Goal: Entertainment & Leisure: Consume media (video, audio)

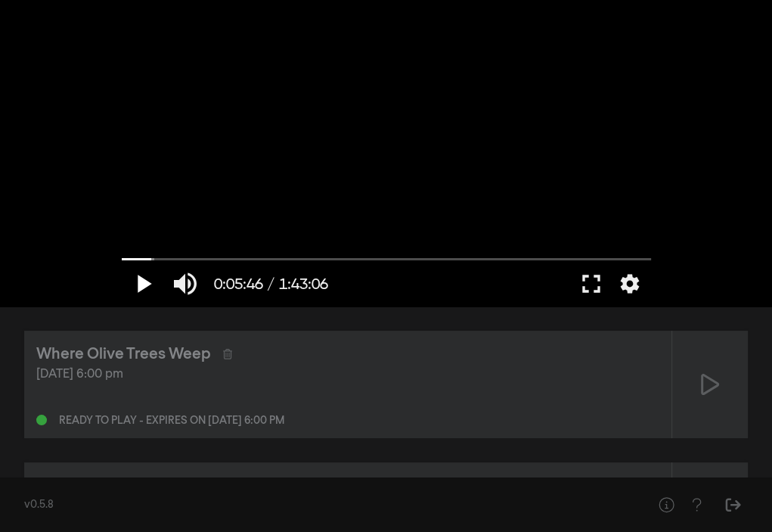
click at [145, 277] on button "play_arrow" at bounding box center [143, 283] width 42 height 45
click at [594, 285] on button "fullscreen" at bounding box center [591, 283] width 42 height 45
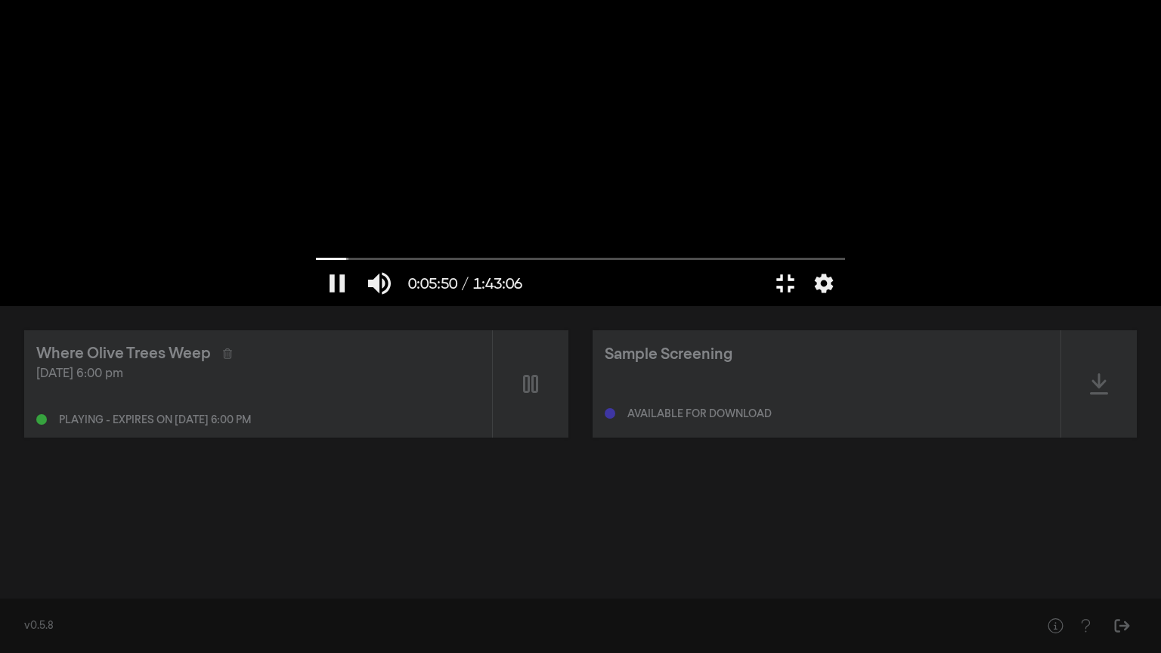
type input "350.808074"
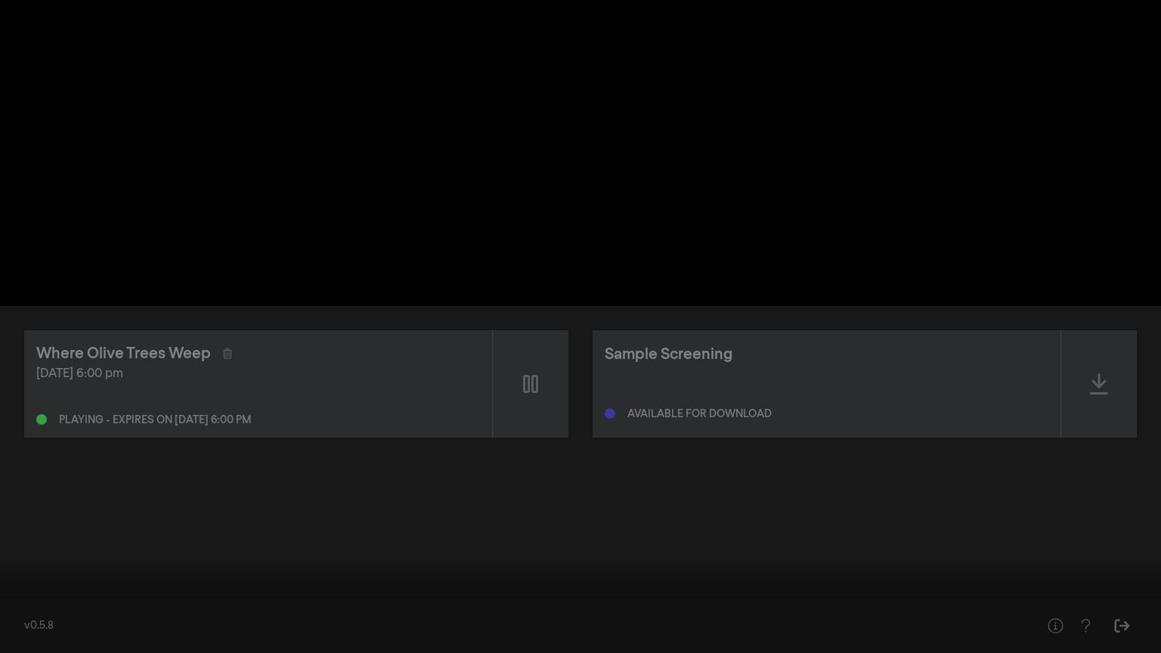
click at [771, 531] on button "fullscreen_exit" at bounding box center [1094, 630] width 42 height 45
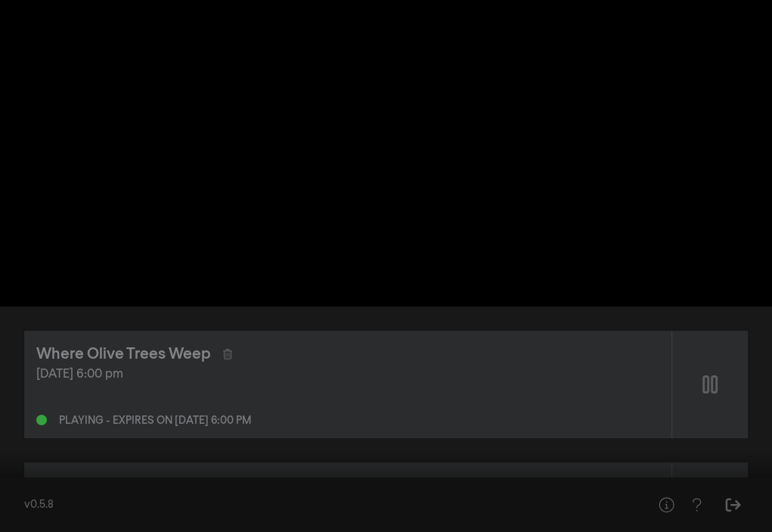
click at [683, 486] on button "fullscreen" at bounding box center [704, 508] width 42 height 45
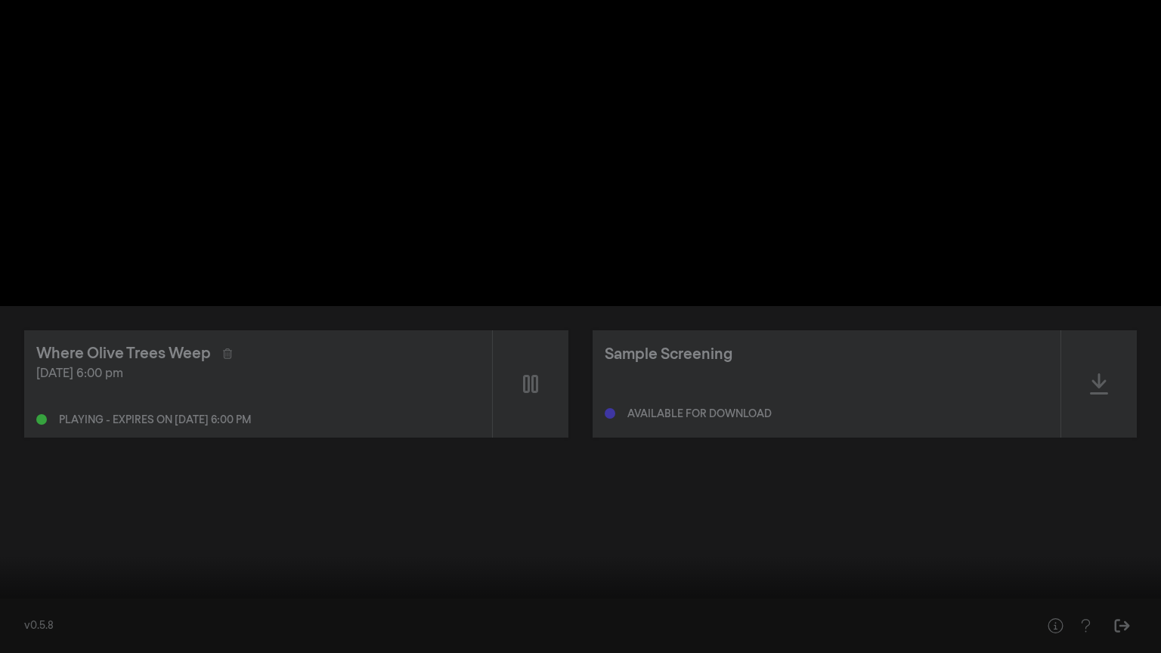
click at [30, 531] on button "pause" at bounding box center [29, 630] width 42 height 45
click at [771, 531] on button "settings" at bounding box center [1132, 630] width 35 height 45
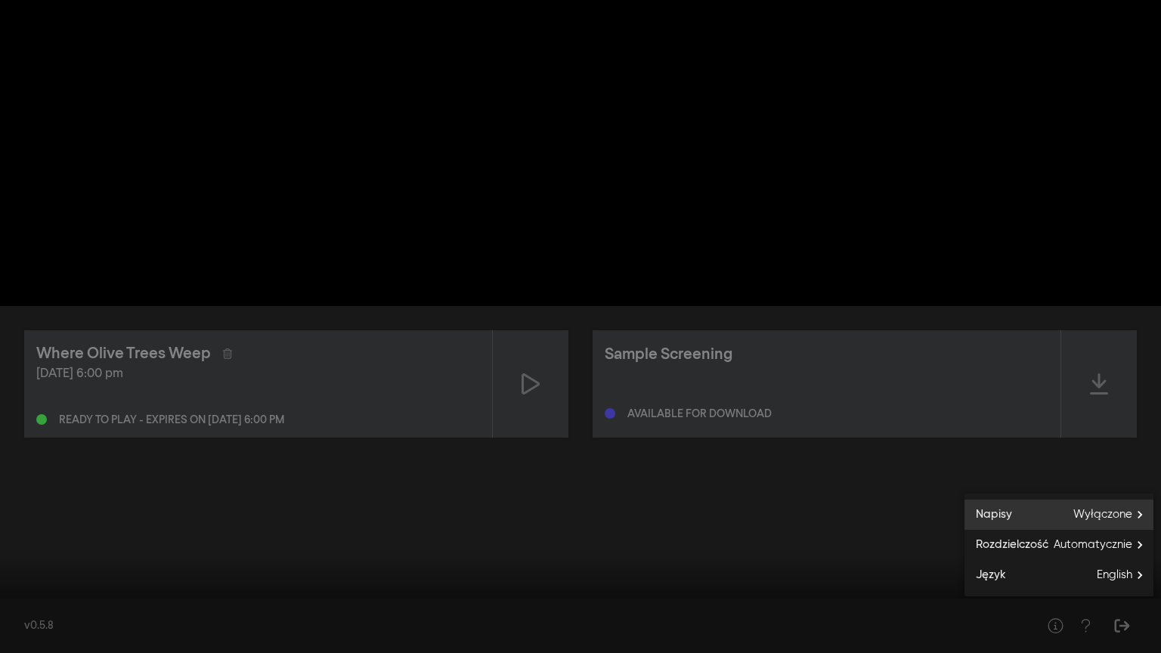
click at [771, 507] on span "Wyłączone" at bounding box center [1114, 515] width 80 height 23
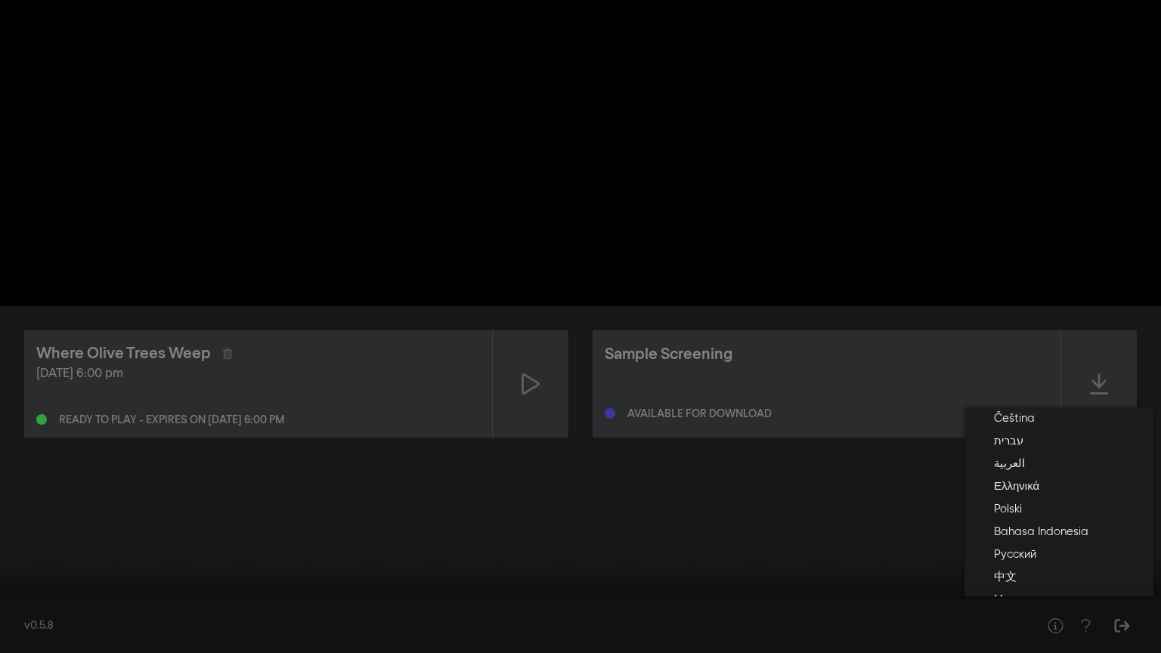
scroll to position [148, 0]
click at [771, 529] on button "Polski" at bounding box center [1059, 527] width 189 height 23
click at [771, 513] on div at bounding box center [580, 326] width 1161 height 653
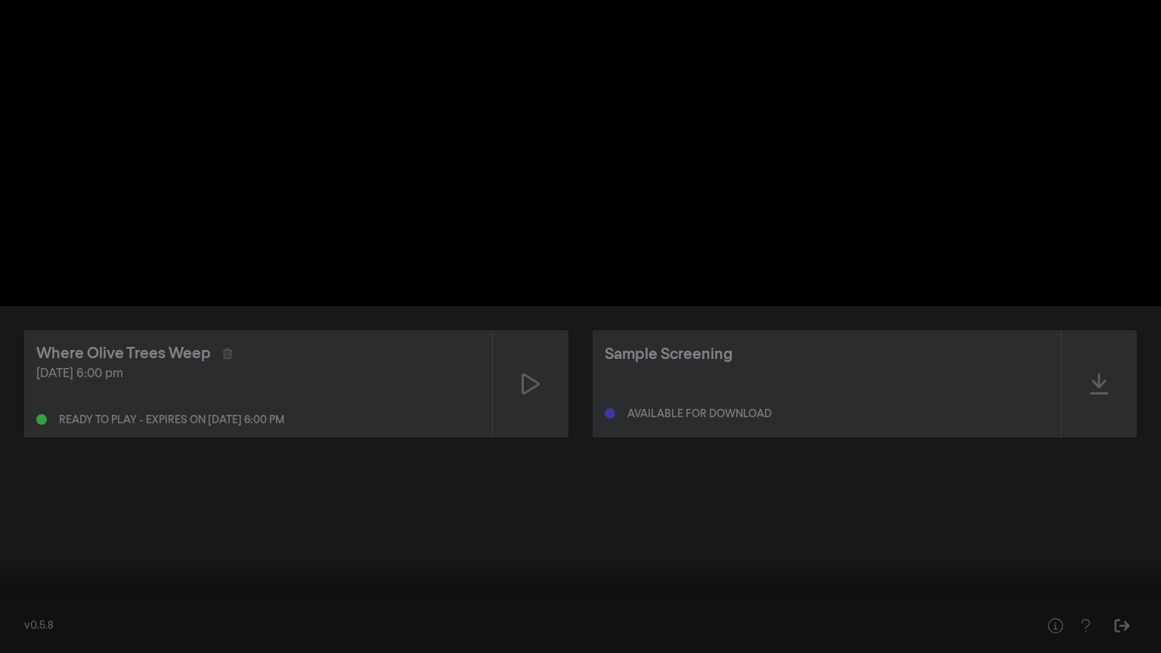
click at [715, 397] on div at bounding box center [580, 326] width 1161 height 653
click at [166, 531] on input "Szukaj" at bounding box center [581, 605] width 1146 height 9
drag, startPoint x: 129, startPoint y: 606, endPoint x: 0, endPoint y: 613, distance: 128.7
click at [8, 531] on input "Szukaj" at bounding box center [581, 605] width 1146 height 9
click at [771, 531] on button "settings" at bounding box center [1132, 630] width 35 height 45
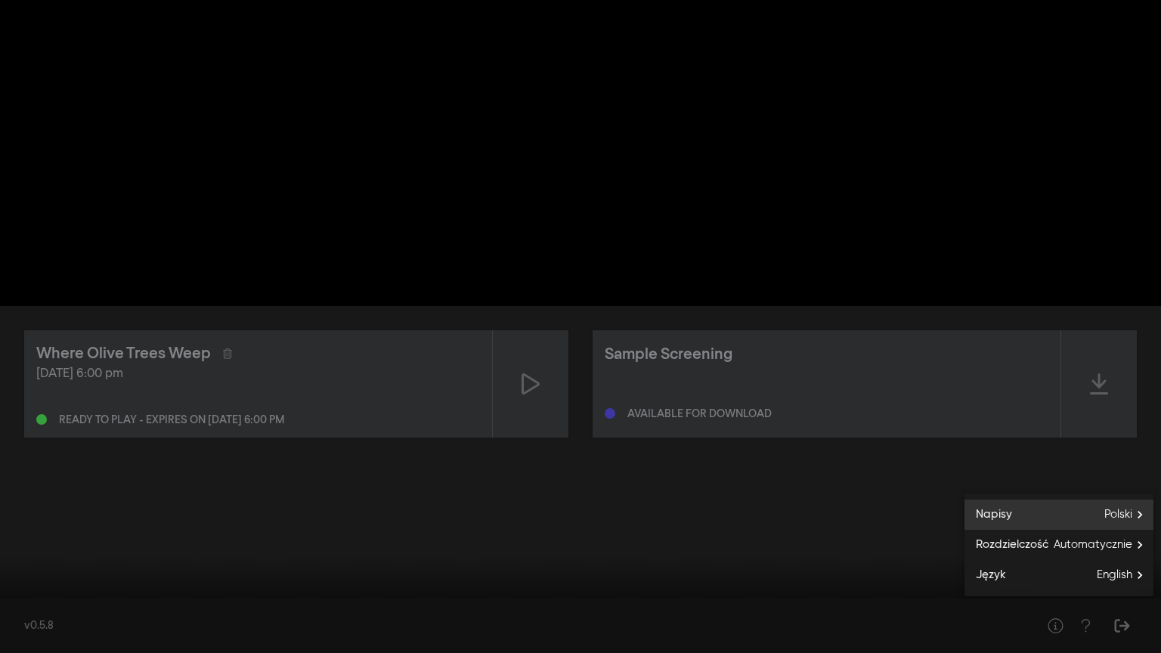
click at [771, 511] on span "Polski" at bounding box center [1129, 515] width 49 height 23
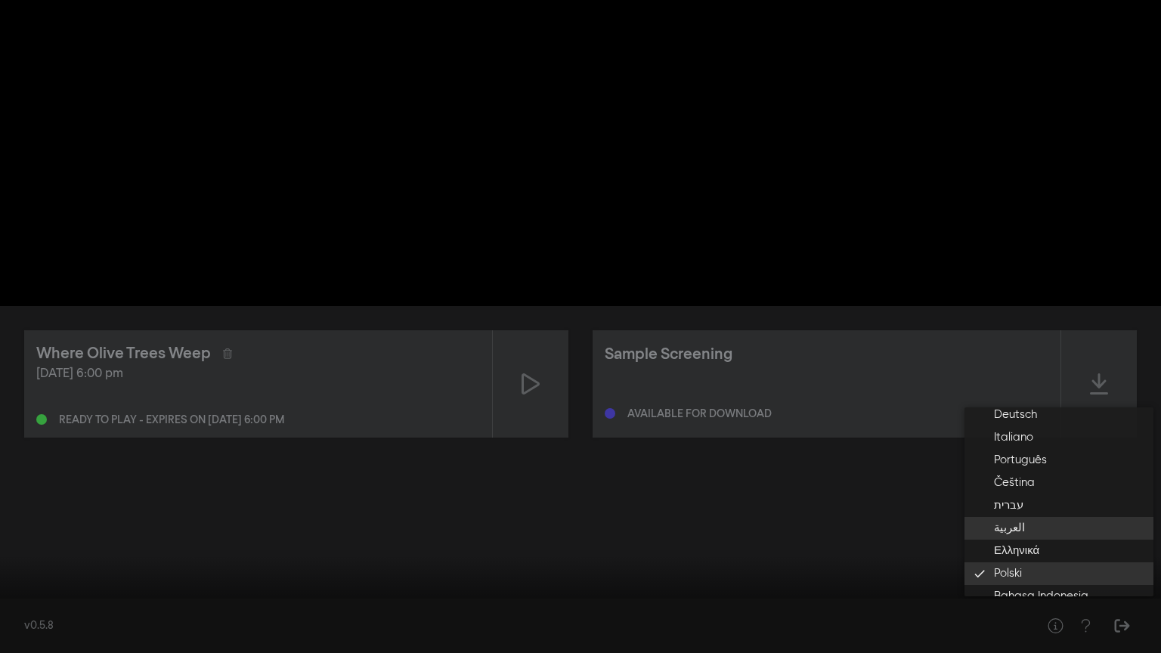
scroll to position [0, 0]
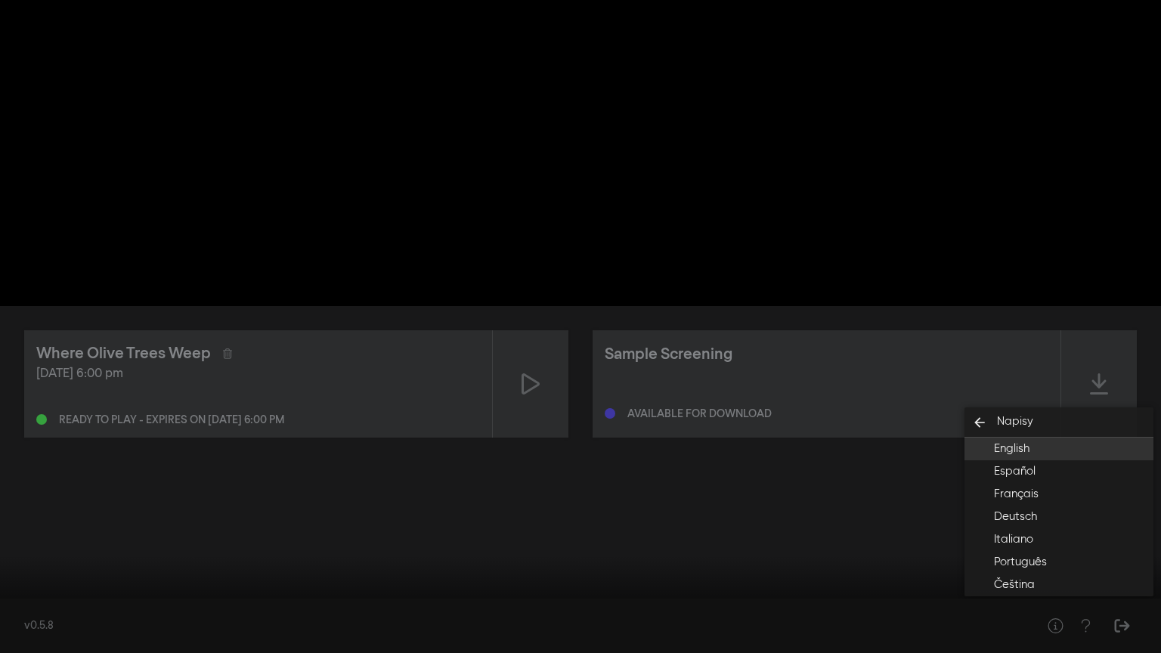
click at [771, 451] on button "English" at bounding box center [1059, 449] width 189 height 23
click at [771, 417] on span "Napisy" at bounding box center [1015, 422] width 36 height 17
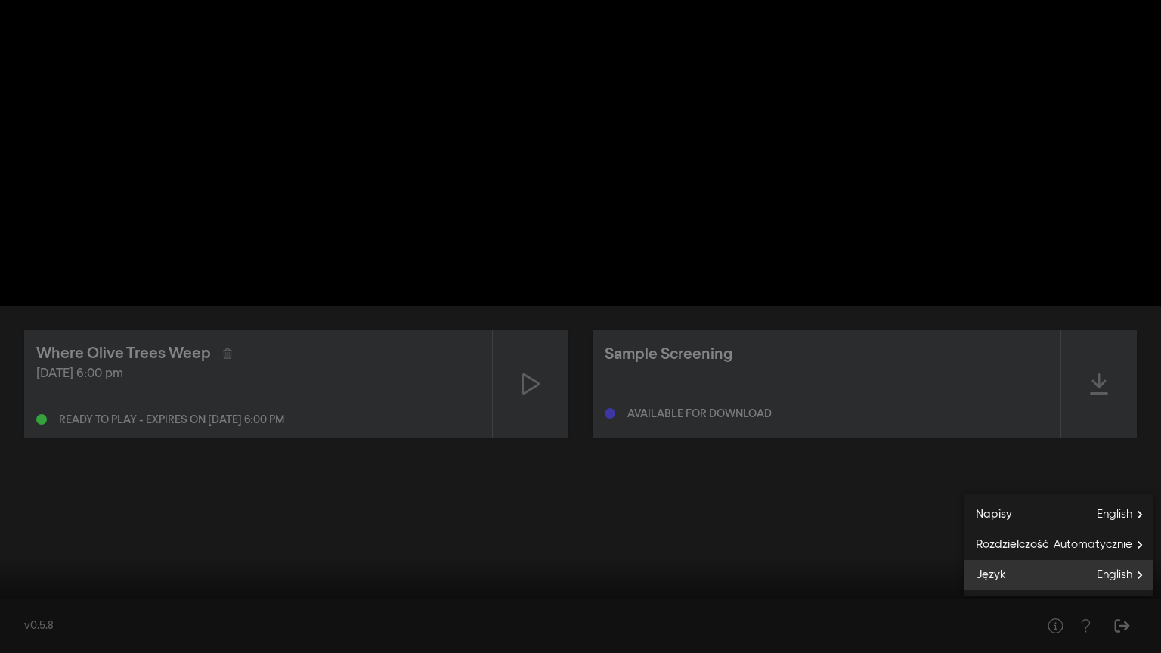
click at [771, 531] on label "Język English" at bounding box center [1059, 575] width 189 height 30
click at [771, 531] on button "arrow_back Język" at bounding box center [1059, 553] width 189 height 30
click at [518, 531] on div at bounding box center [580, 326] width 1161 height 653
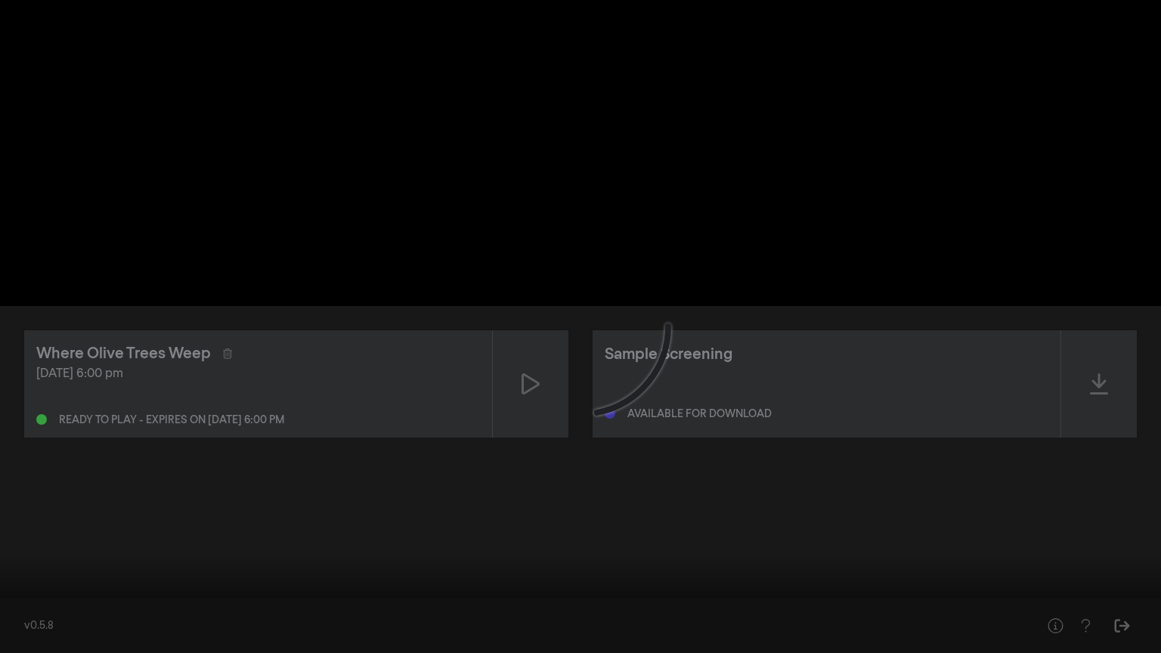
click at [242, 531] on input "Szukaj" at bounding box center [581, 605] width 1146 height 9
click at [510, 531] on input "Szukaj" at bounding box center [581, 605] width 1146 height 9
click at [641, 531] on input "Szukaj" at bounding box center [581, 605] width 1146 height 9
click at [735, 531] on input "Szukaj" at bounding box center [581, 605] width 1146 height 9
click at [762, 531] on input "Szukaj" at bounding box center [581, 605] width 1146 height 9
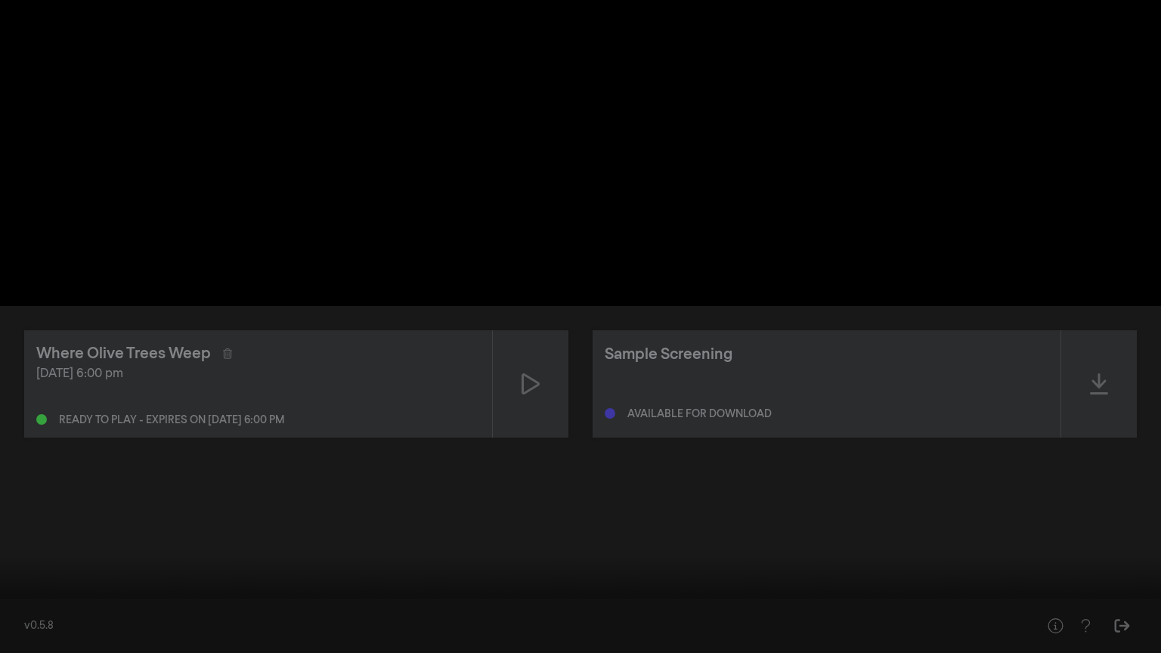
click at [771, 531] on input "Szukaj" at bounding box center [581, 605] width 1146 height 9
click at [771, 531] on button "settings" at bounding box center [1132, 630] width 35 height 45
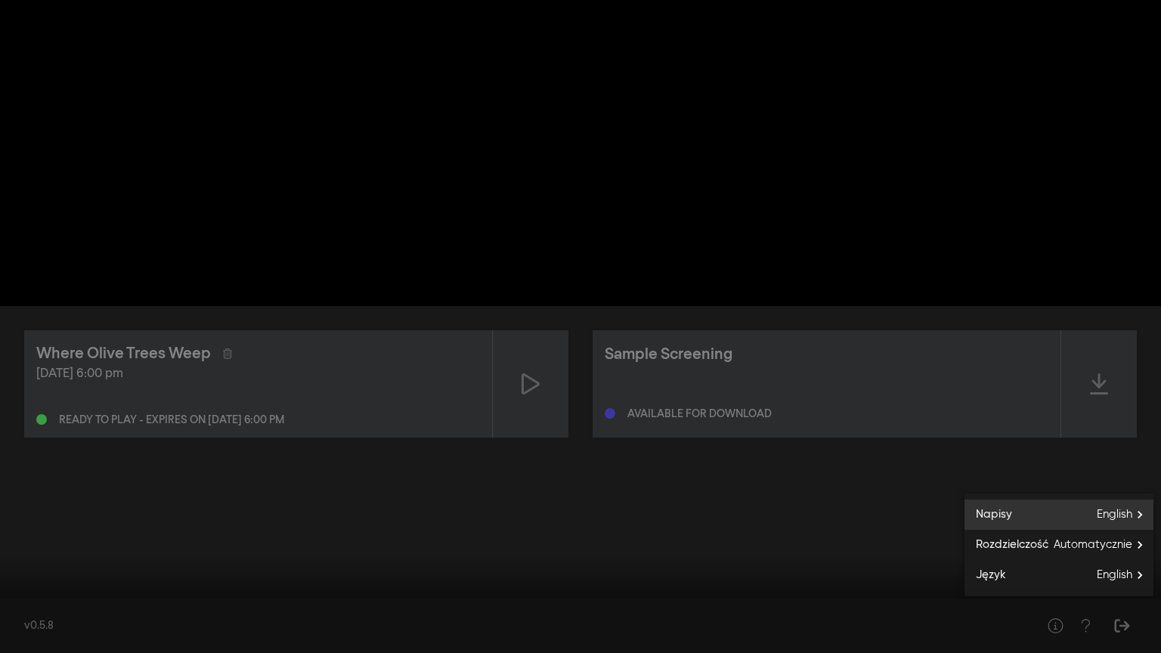
click at [771, 508] on span "English" at bounding box center [1125, 515] width 57 height 23
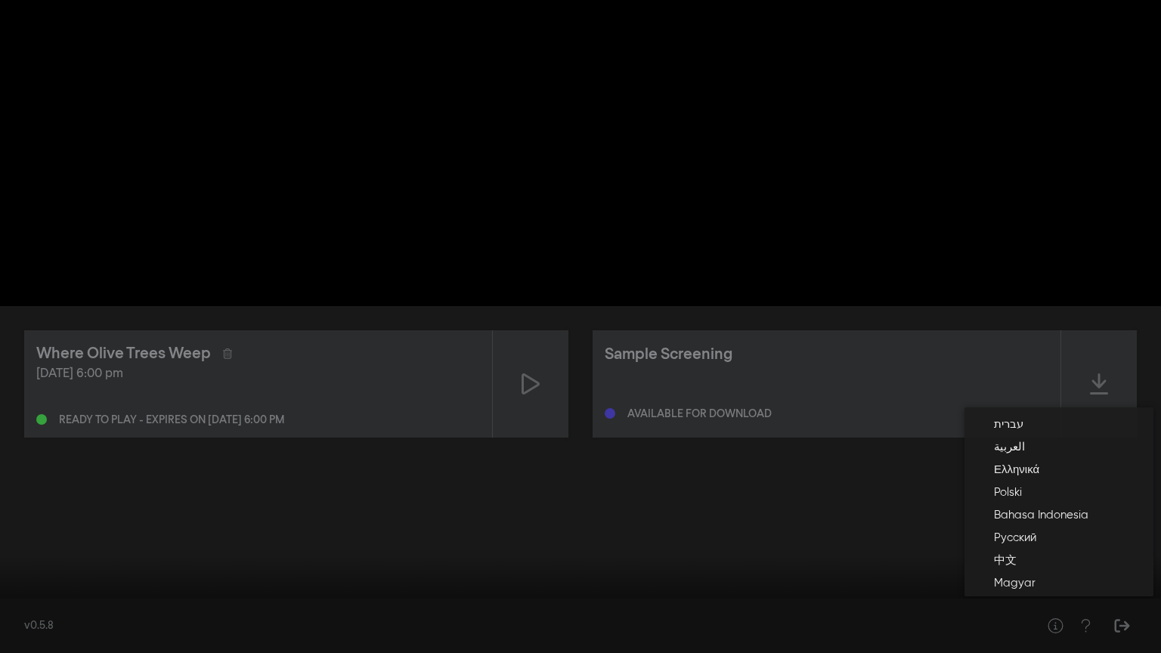
scroll to position [188, 0]
click at [771, 495] on button "Polski" at bounding box center [1059, 488] width 189 height 23
click at [756, 510] on div at bounding box center [580, 326] width 1161 height 653
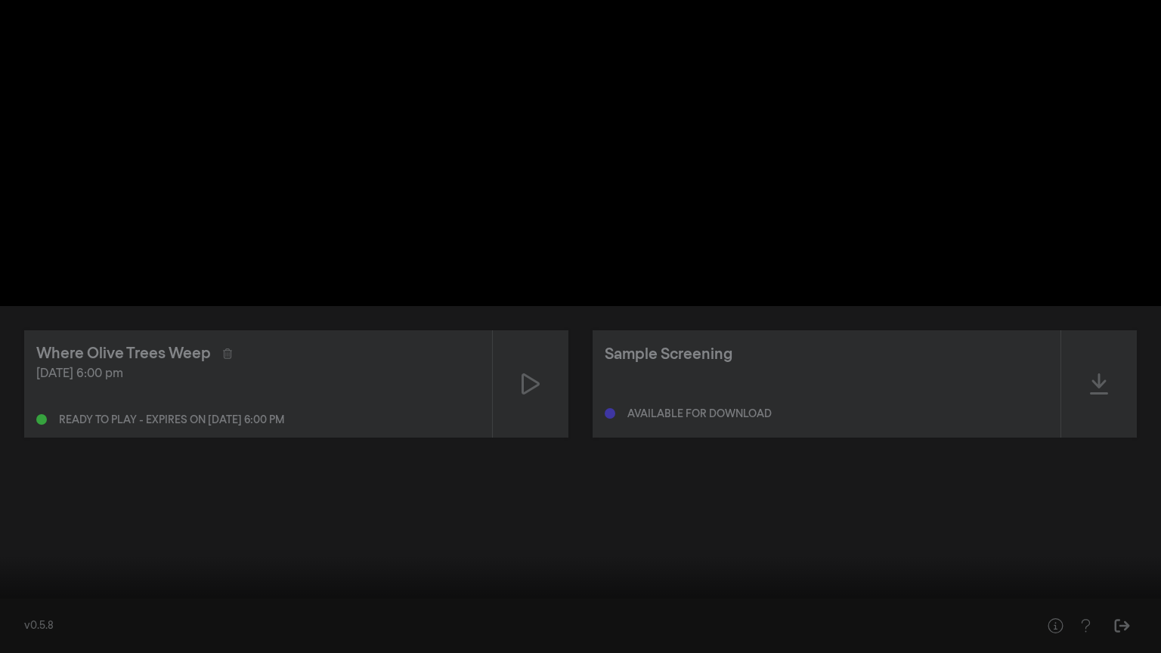
click at [571, 531] on input "Szukaj" at bounding box center [581, 605] width 1146 height 9
click at [366, 531] on input "Szukaj" at bounding box center [581, 605] width 1146 height 9
drag, startPoint x: 349, startPoint y: 604, endPoint x: 85, endPoint y: 610, distance: 263.9
click at [85, 531] on input "Szukaj" at bounding box center [581, 605] width 1146 height 9
drag, startPoint x: 12, startPoint y: 605, endPoint x: 0, endPoint y: 609, distance: 12.7
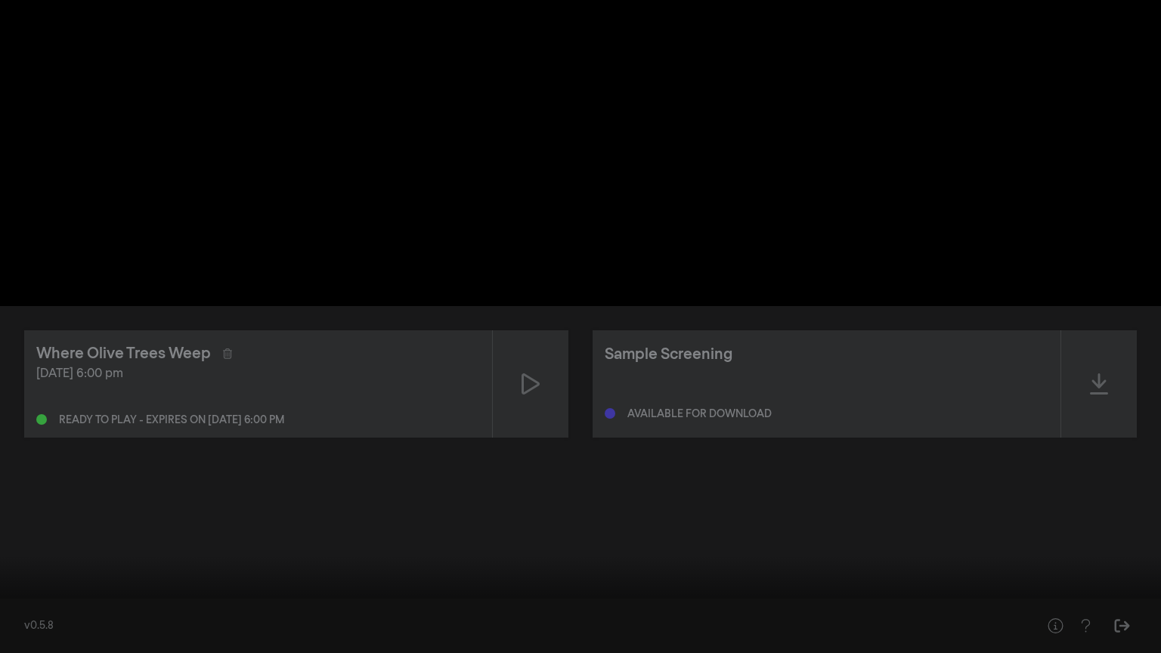
type input "0"
click at [8, 531] on input "Szukaj" at bounding box center [581, 606] width 1146 height 9
